Goal: Information Seeking & Learning: Find specific fact

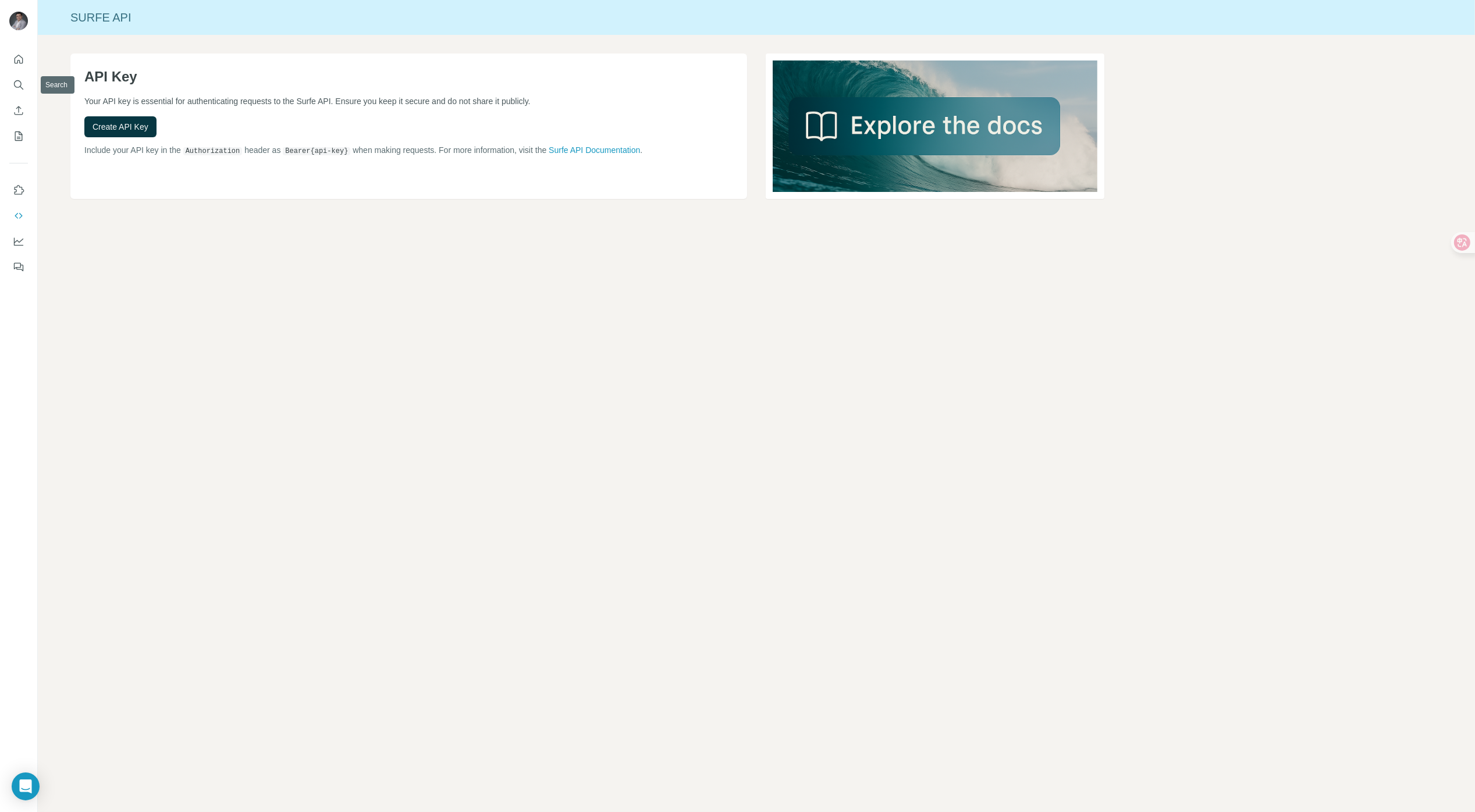
click at [15, 59] on icon "Quick start" at bounding box center [19, 59] width 9 height 9
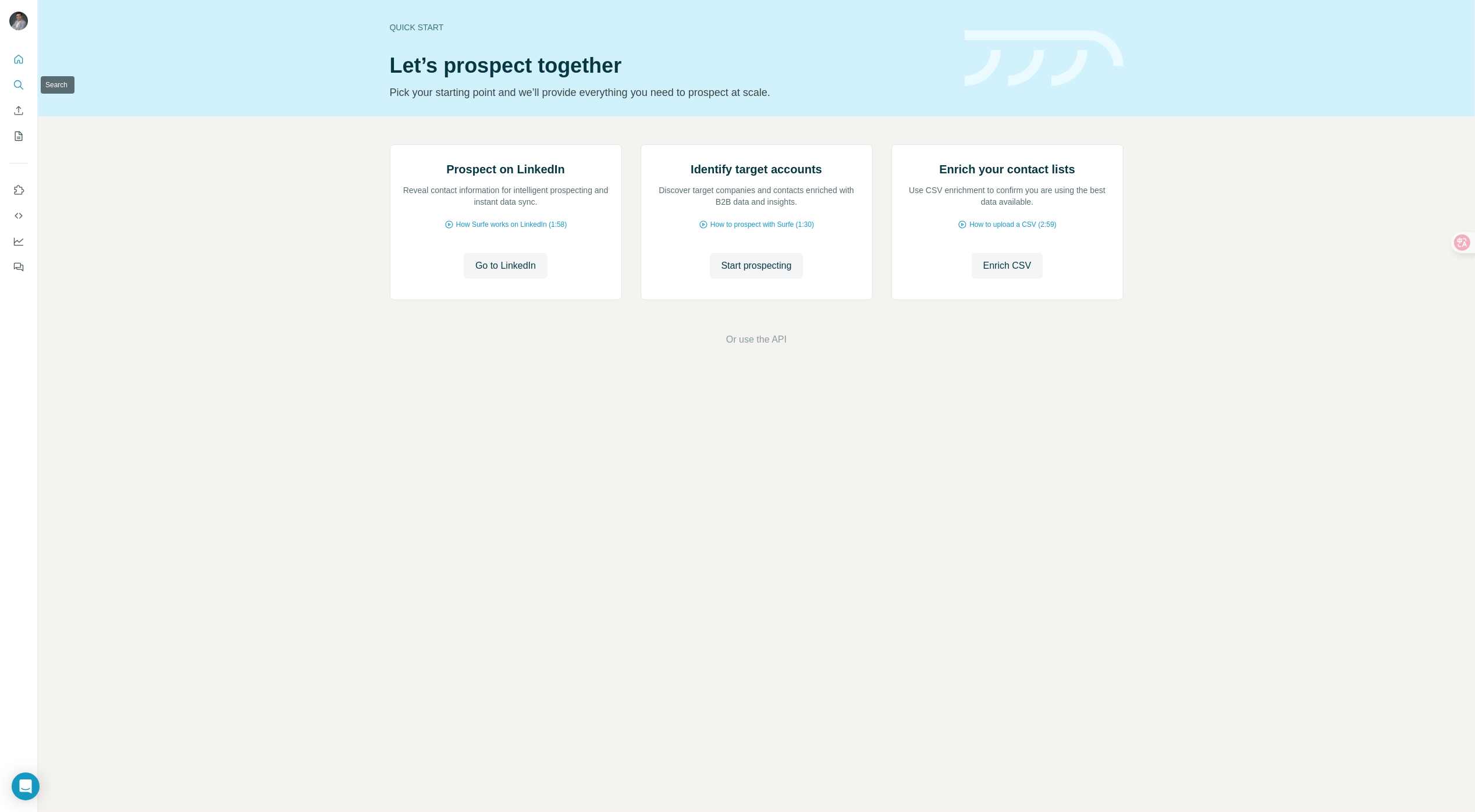
click at [20, 88] on icon "Search" at bounding box center [19, 85] width 12 height 12
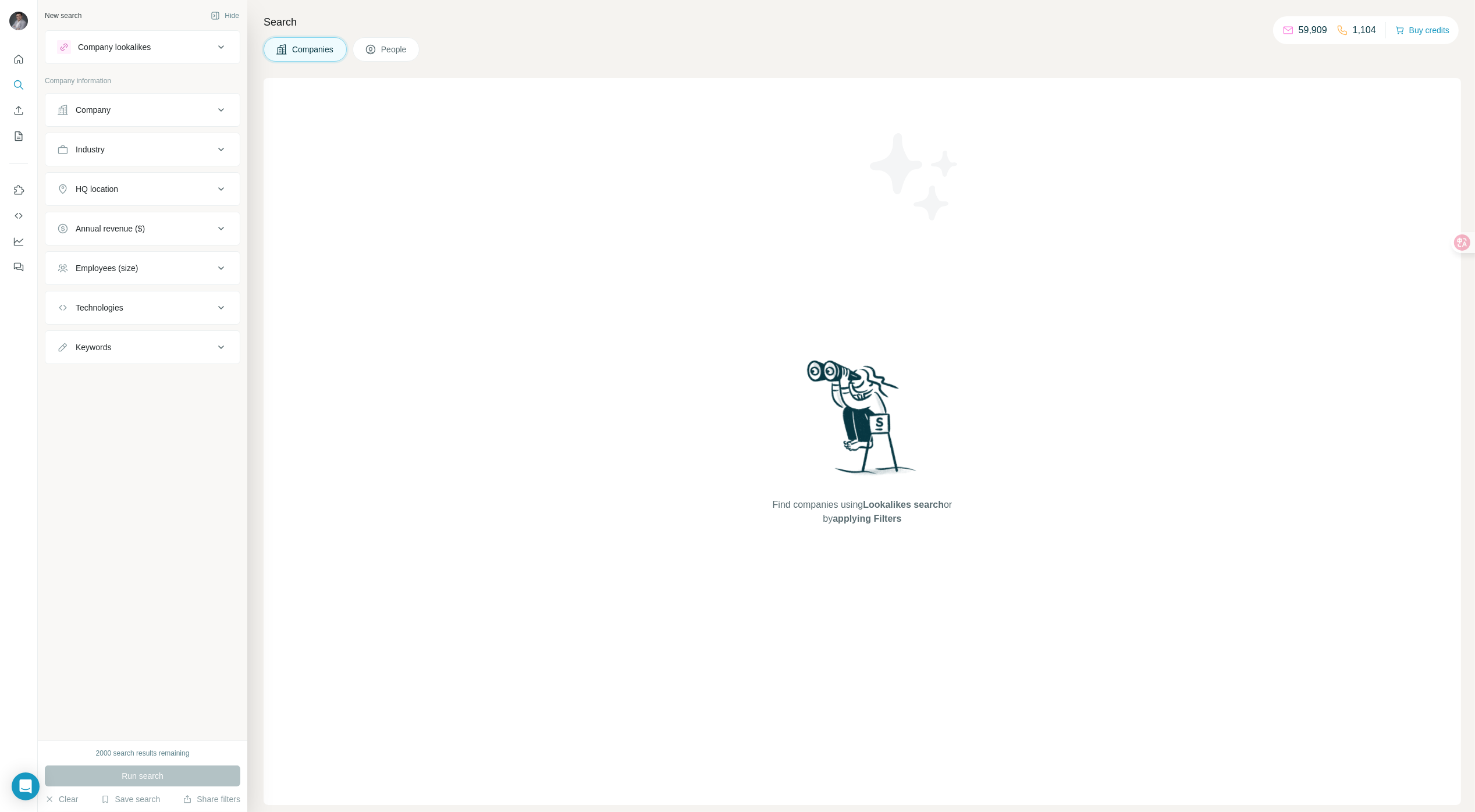
click at [372, 50] on icon at bounding box center [371, 50] width 6 height 6
click at [273, 63] on div "Search Companies People Find people using Lookalikes search or by applying Filt…" at bounding box center [861, 406] width 1228 height 812
click at [293, 46] on span "Companies" at bounding box center [313, 50] width 43 height 12
click at [113, 200] on button "HQ location" at bounding box center [143, 189] width 195 height 28
click at [113, 200] on button "HQ location" at bounding box center [143, 192] width 195 height 33
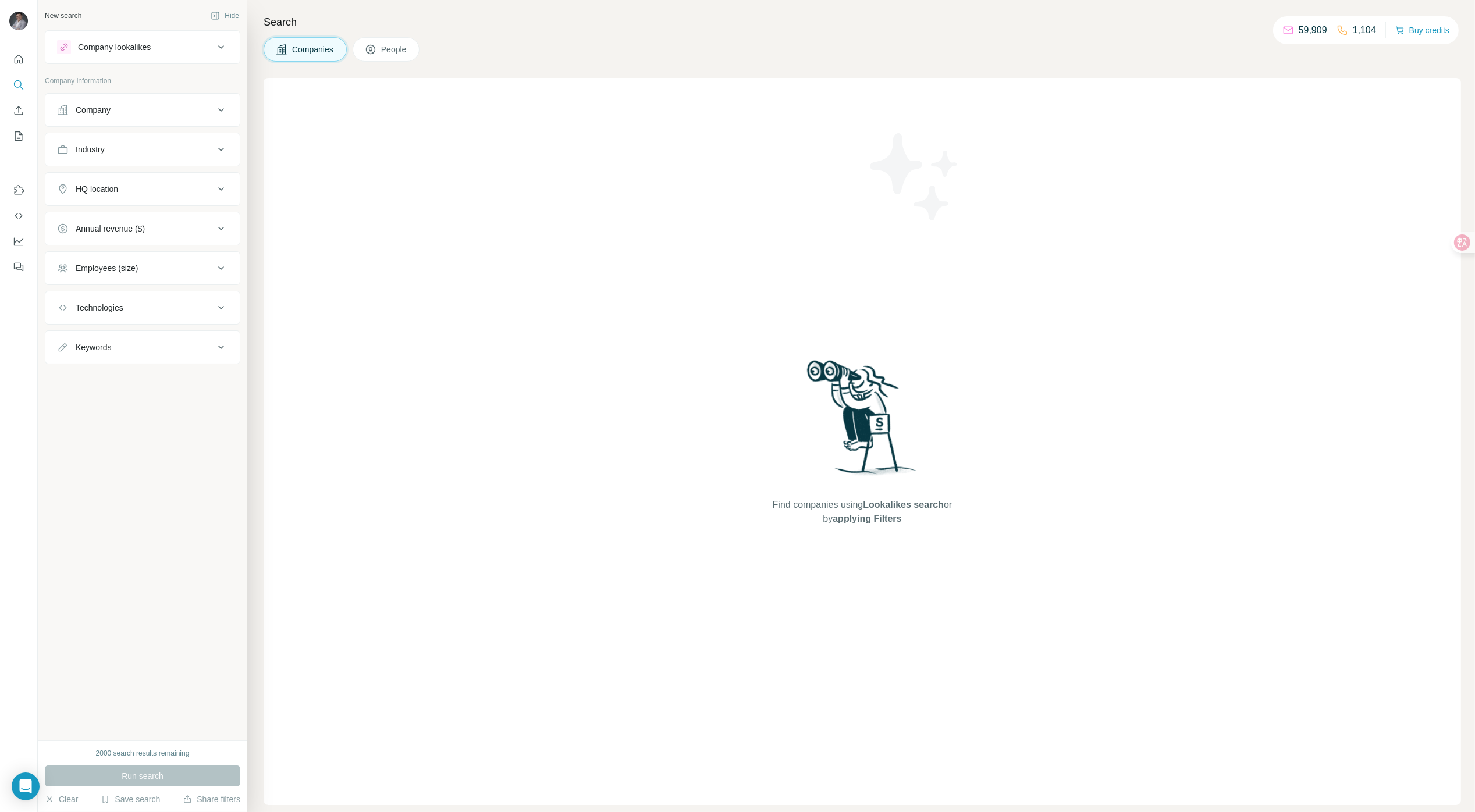
click at [93, 102] on button "Company" at bounding box center [143, 110] width 195 height 28
click at [105, 159] on input "text" at bounding box center [143, 161] width 171 height 21
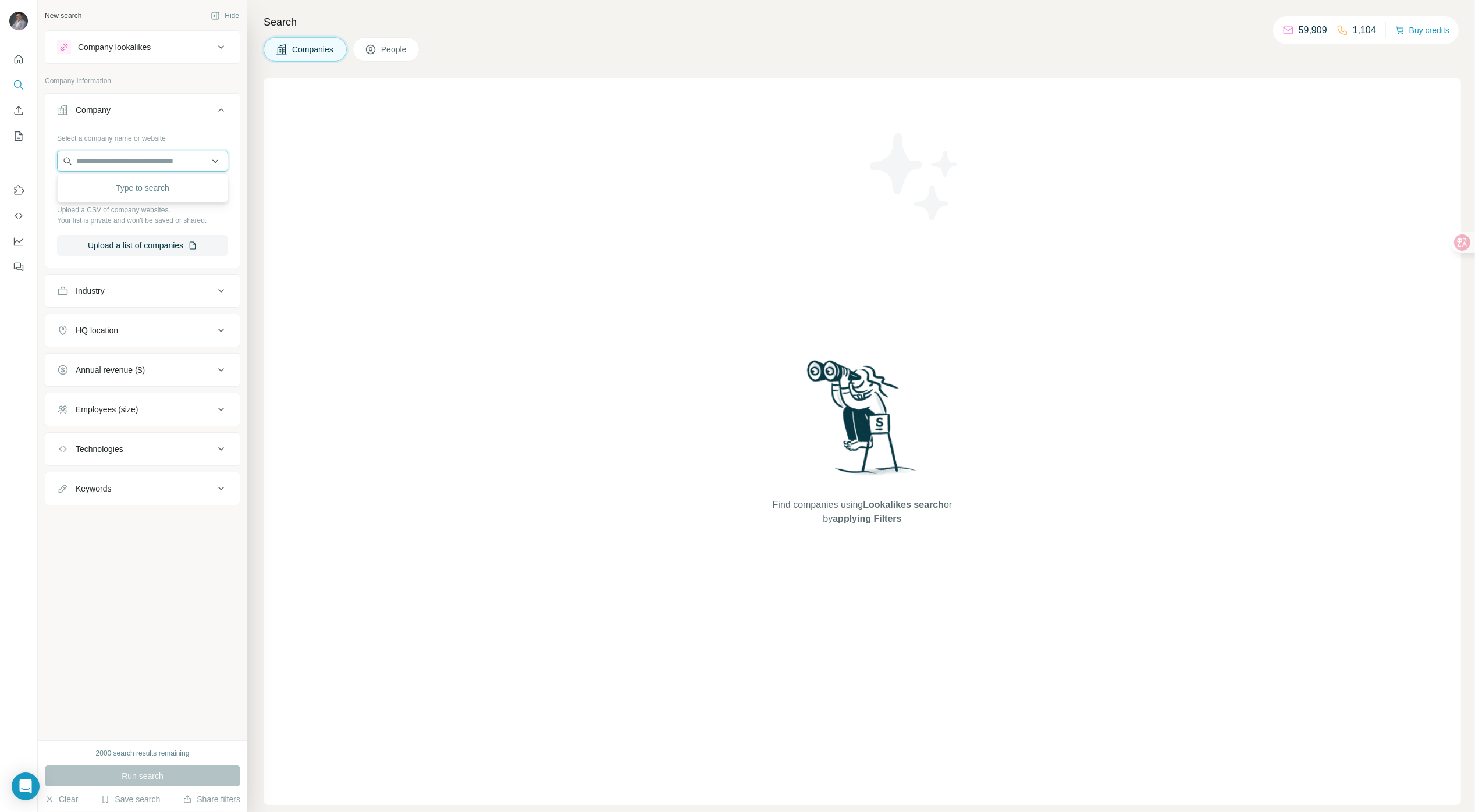
paste input "**********"
type input "**********"
click at [160, 200] on div "BrightNode [DOMAIN_NAME]" at bounding box center [143, 192] width 166 height 31
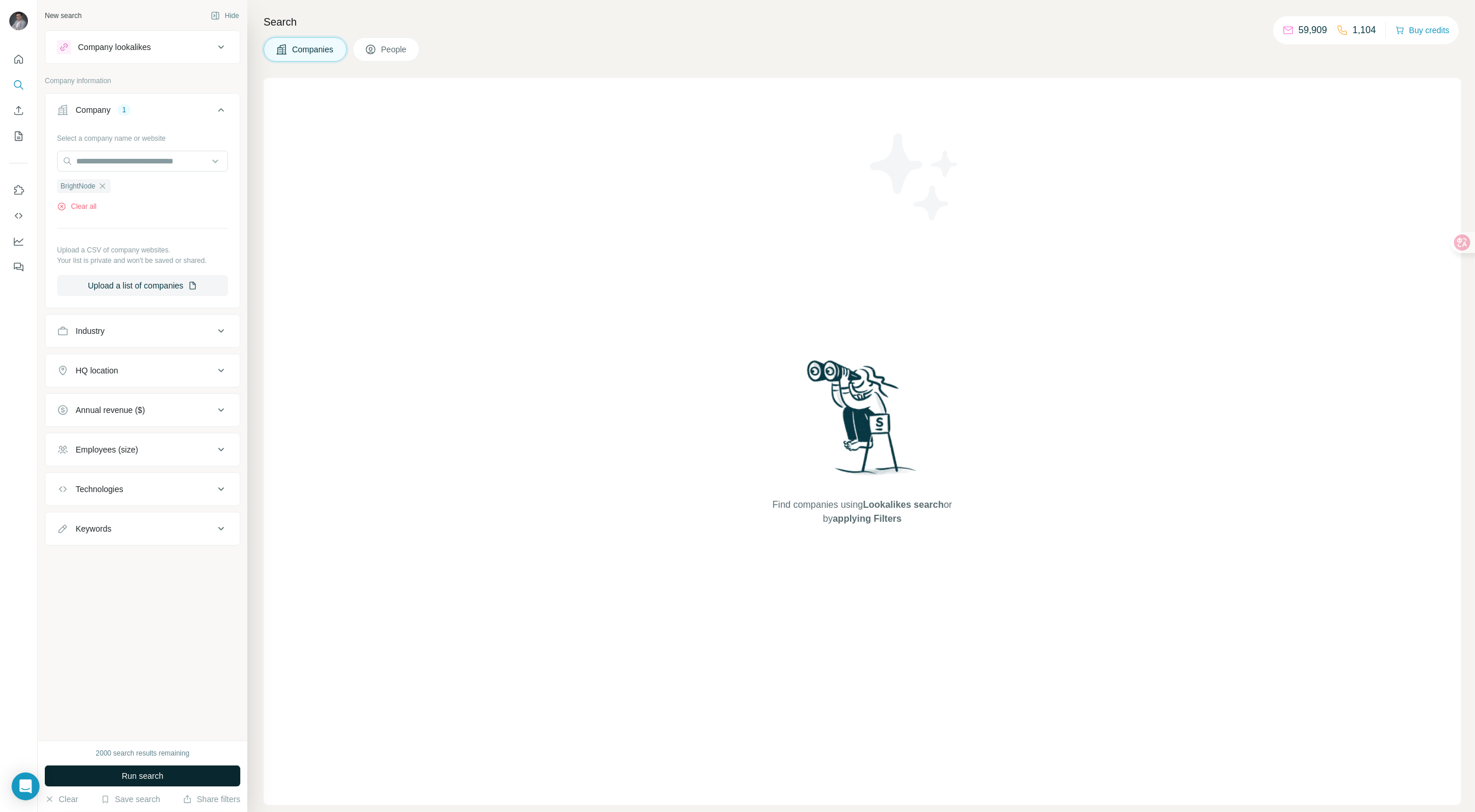
click at [161, 777] on span "Run search" at bounding box center [143, 776] width 42 height 12
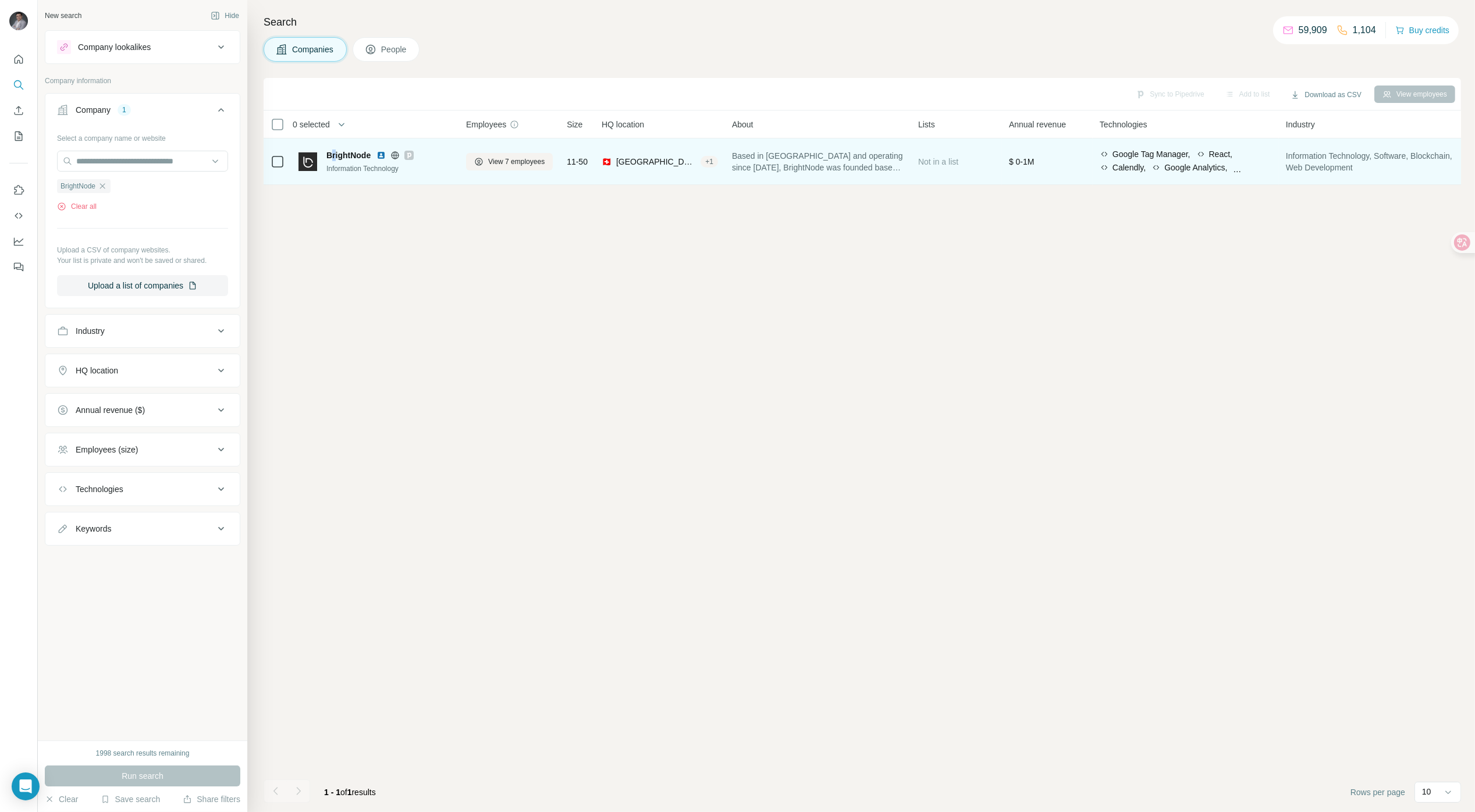
click at [333, 146] on div "BrightNode Information Technology" at bounding box center [375, 161] width 154 height 32
click at [338, 160] on span "BrightNode" at bounding box center [348, 156] width 44 height 12
click at [288, 163] on td at bounding box center [277, 162] width 28 height 47
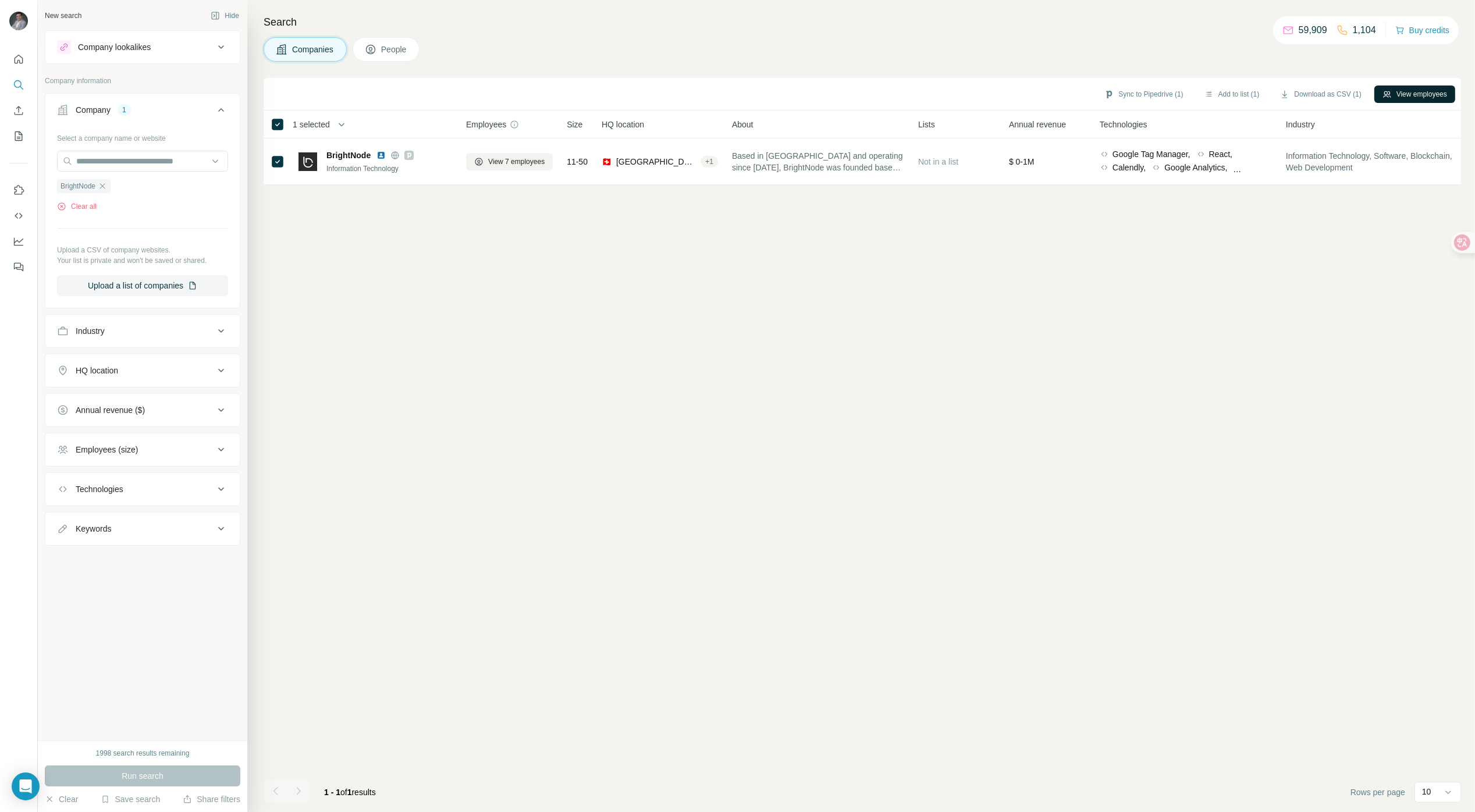
click at [1441, 98] on button "View employees" at bounding box center [1415, 94] width 81 height 17
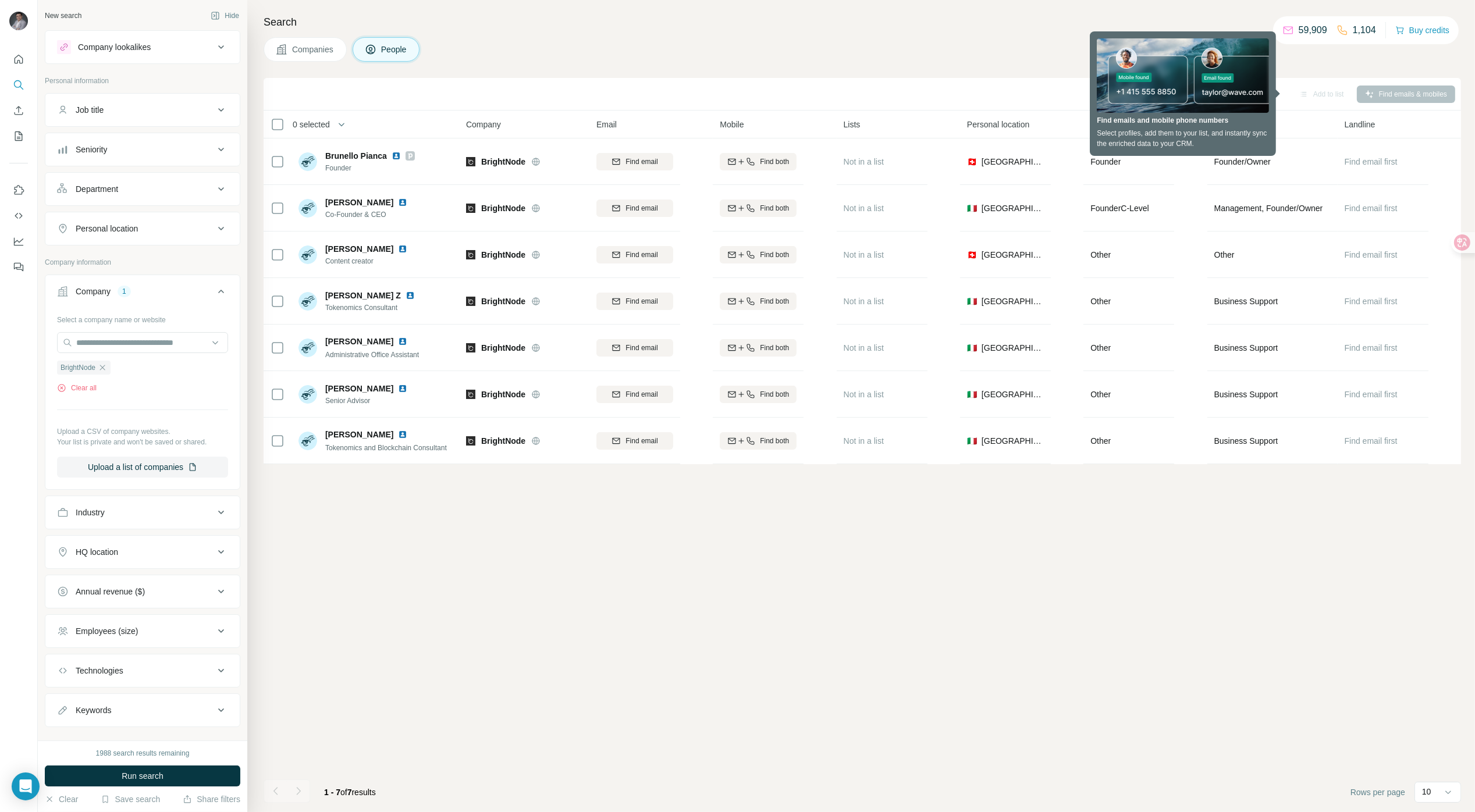
click at [1191, 591] on div "Sync to Pipedrive Add to list Find emails & mobiles 0 selected People Company E…" at bounding box center [862, 445] width 1198 height 734
